Goal: Register for event/course

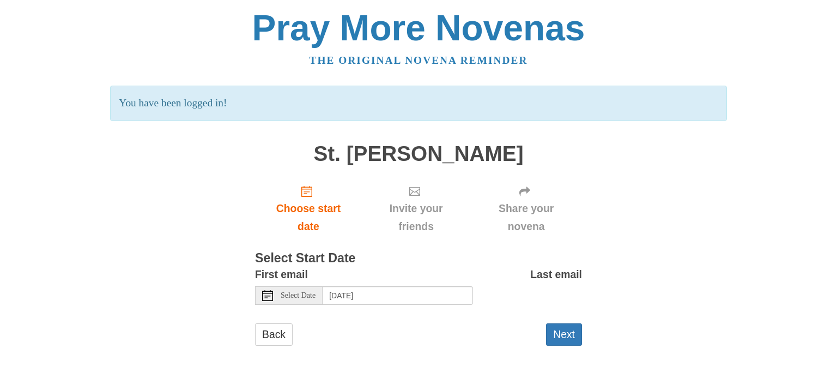
click at [262, 294] on use at bounding box center [267, 295] width 11 height 11
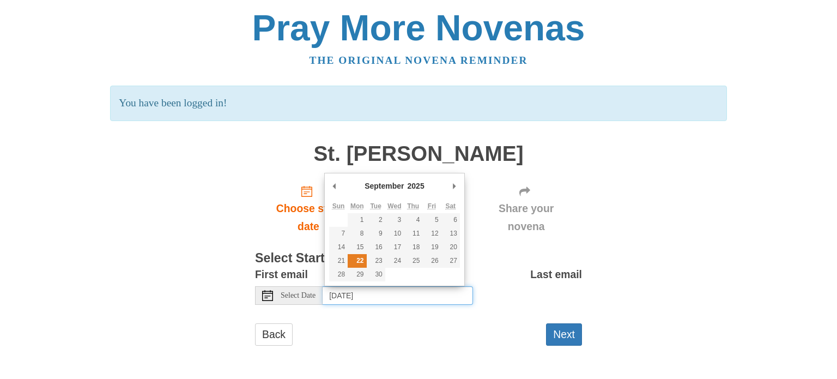
type input "Monday, September 22nd"
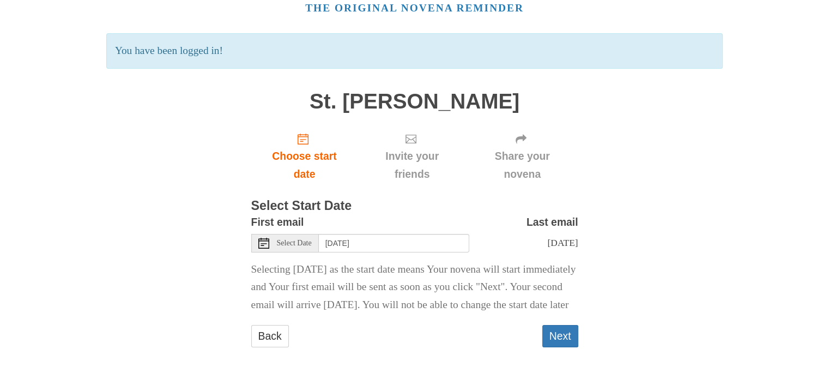
scroll to position [80, 0]
click at [560, 335] on button "Next" at bounding box center [560, 336] width 36 height 22
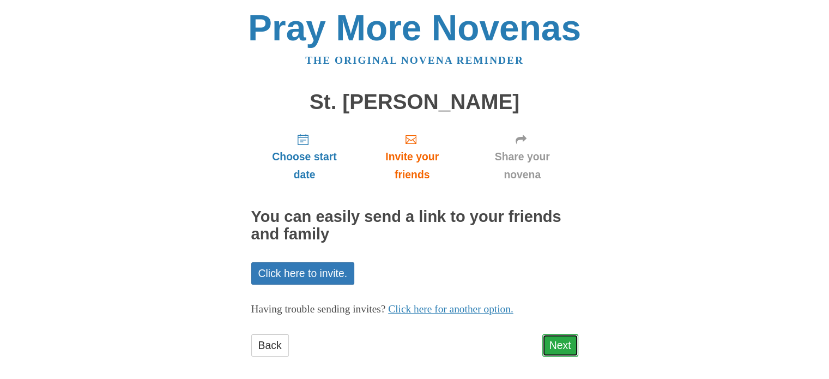
click at [560, 344] on link "Next" at bounding box center [560, 345] width 36 height 22
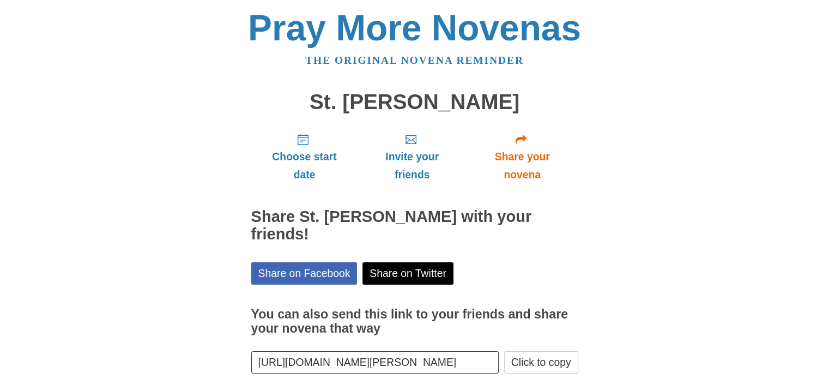
scroll to position [58, 0]
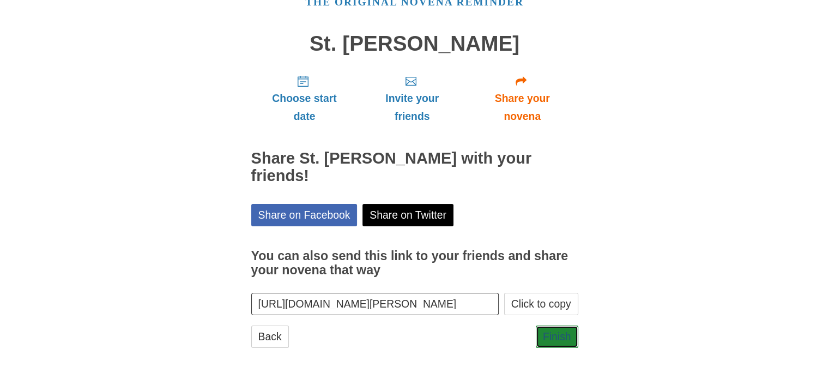
click at [560, 344] on link "Finish" at bounding box center [557, 336] width 43 height 22
